Goal: Communication & Community: Answer question/provide support

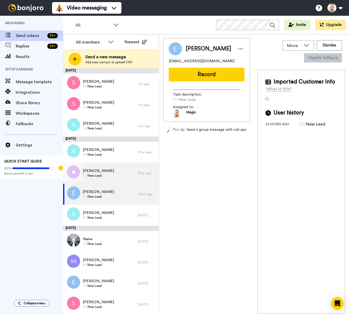
click at [116, 175] on div "[PERSON_NAME] ✉️ New Lead" at bounding box center [100, 173] width 75 height 21
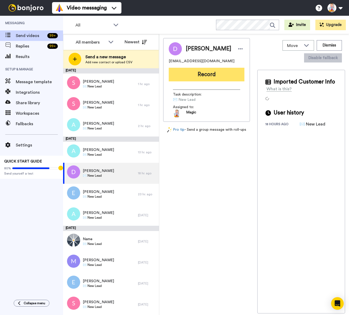
click at [199, 80] on button "Record" at bounding box center [207, 75] width 76 height 14
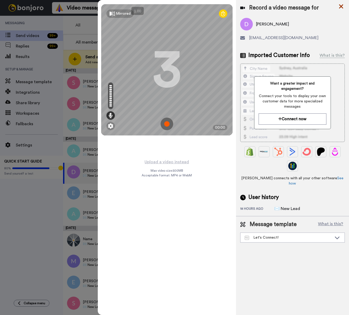
click at [341, 7] on icon at bounding box center [341, 6] width 4 height 4
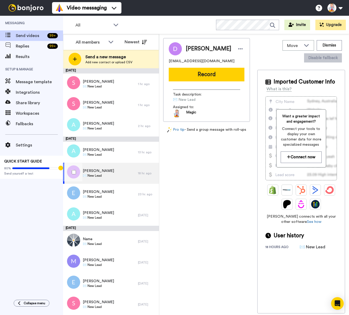
click at [123, 172] on div "Dominique Cartica ✉️ New Lead" at bounding box center [100, 173] width 75 height 21
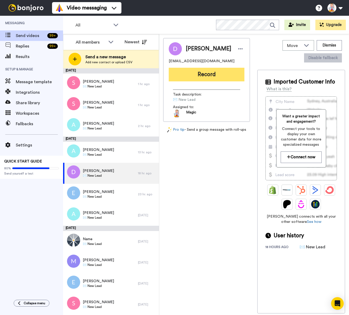
click at [207, 77] on button "Record" at bounding box center [207, 75] width 76 height 14
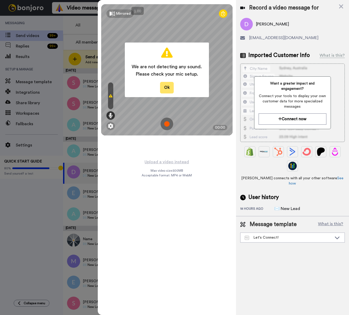
click at [169, 88] on button "Ok" at bounding box center [167, 87] width 14 height 11
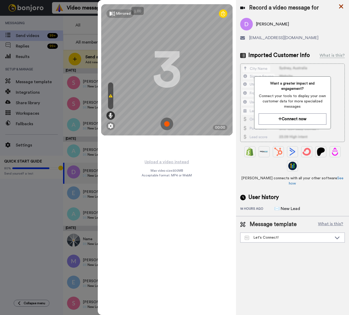
click at [339, 6] on icon at bounding box center [340, 6] width 5 height 7
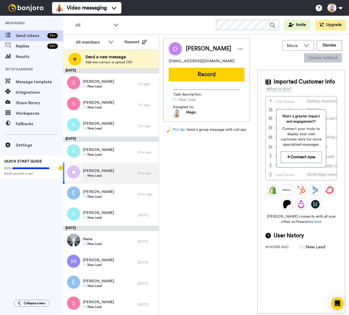
click at [107, 172] on span "Dominique Cartica" at bounding box center [98, 170] width 31 height 5
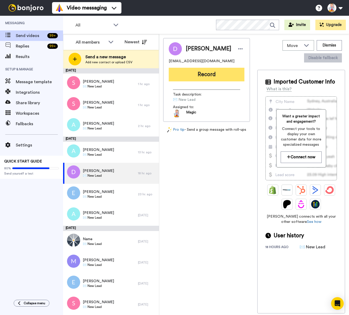
click at [206, 77] on button "Record" at bounding box center [207, 75] width 76 height 14
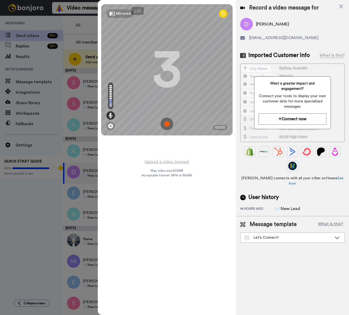
click at [166, 125] on img at bounding box center [166, 124] width 13 height 13
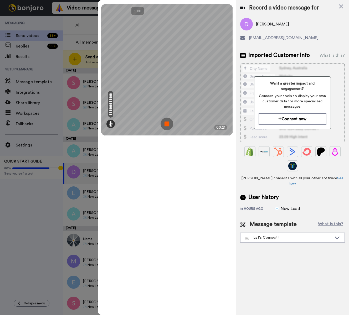
click at [166, 125] on img at bounding box center [166, 124] width 13 height 13
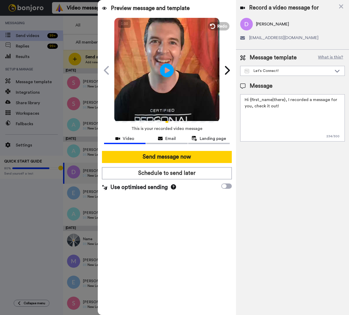
click at [168, 68] on icon at bounding box center [167, 70] width 14 height 14
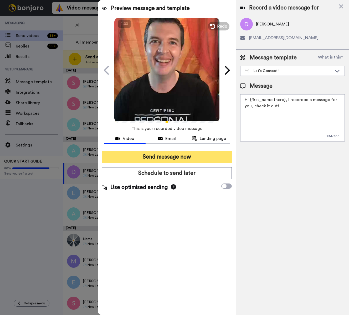
click at [200, 154] on button "Send message now" at bounding box center [167, 157] width 130 height 12
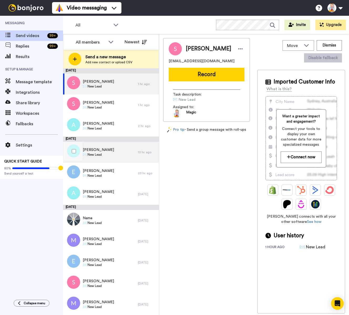
click at [105, 154] on span "✉️ New Lead" at bounding box center [98, 155] width 31 height 4
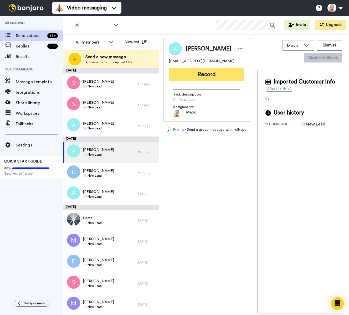
click at [211, 75] on button "Record" at bounding box center [207, 75] width 76 height 14
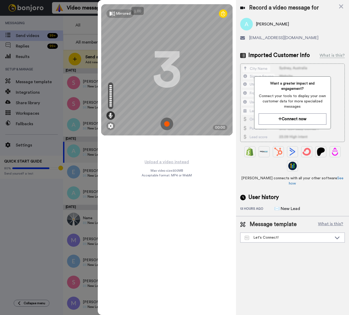
click at [166, 124] on img at bounding box center [166, 124] width 13 height 13
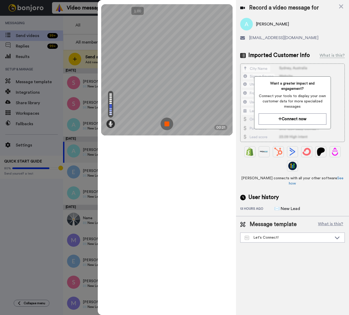
click at [166, 124] on img at bounding box center [166, 124] width 13 height 13
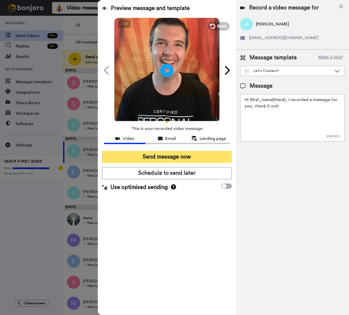
click at [179, 158] on button "Send message now" at bounding box center [167, 157] width 130 height 12
